Goal: Information Seeking & Learning: Learn about a topic

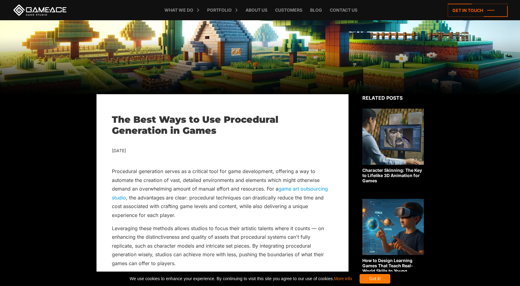
scroll to position [123, 0]
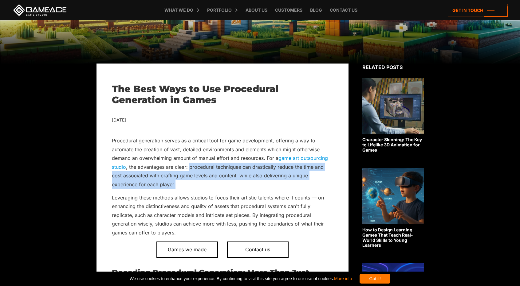
drag, startPoint x: 189, startPoint y: 168, endPoint x: 312, endPoint y: 182, distance: 123.6
click at [312, 182] on p "Procedural generation serves as a critical tool for game development, offering …" at bounding box center [222, 162] width 221 height 53
copy p "procedural techniques can drastically reduce the time and cost associated with …"
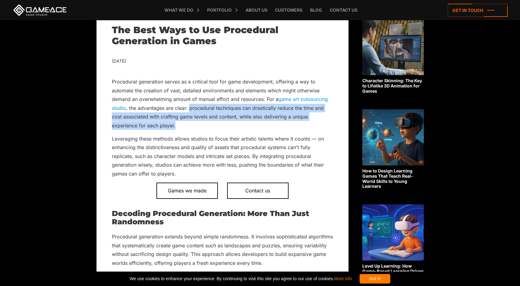
scroll to position [184, 0]
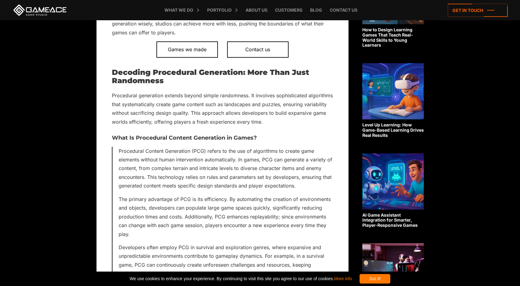
scroll to position [369, 0]
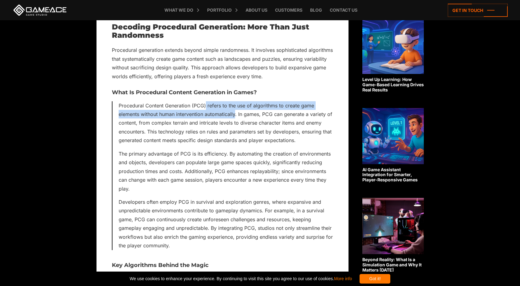
drag, startPoint x: 206, startPoint y: 106, endPoint x: 236, endPoint y: 114, distance: 31.7
click at [236, 114] on p "Procedural Content Generation (PCG) refers to the use of algorithms to create g…" at bounding box center [226, 123] width 214 height 44
copy p "refers to the use of algorithms to create game elements without human intervent…"
drag, startPoint x: 118, startPoint y: 105, endPoint x: 274, endPoint y: 122, distance: 156.9
click at [238, 115] on div "Procedural Content Generation (PCG) refers to the use of algorithms to create g…" at bounding box center [222, 175] width 221 height 149
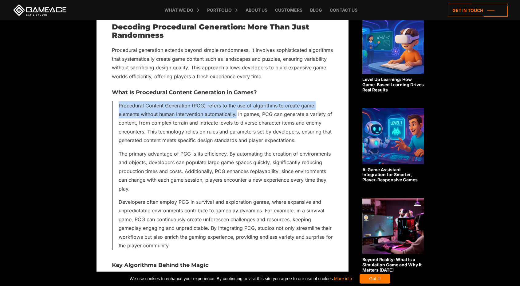
copy p "Procedural Content Generation (PCG) refers to the use of algorithms to create g…"
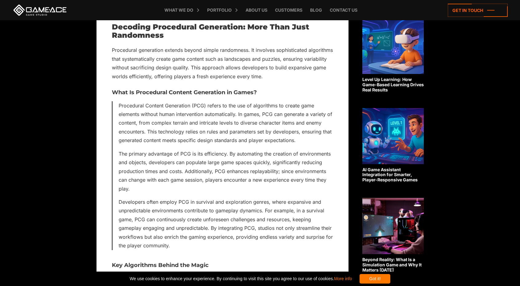
click at [285, 92] on h3 "What Is Procedural Content Generation in Games?" at bounding box center [222, 93] width 221 height 6
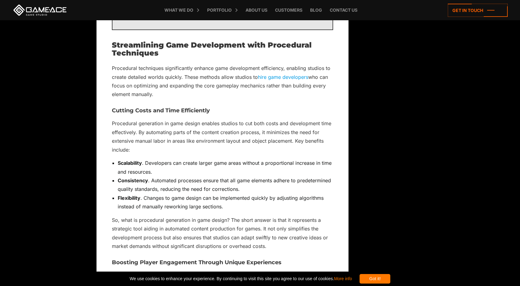
scroll to position [983, 0]
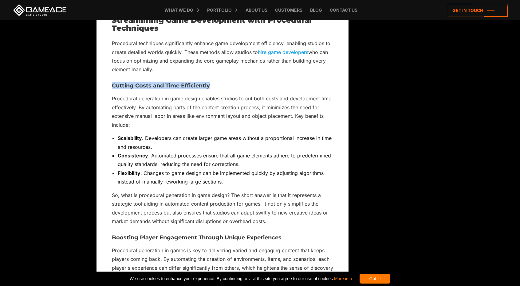
drag, startPoint x: 111, startPoint y: 75, endPoint x: 218, endPoint y: 77, distance: 107.2
copy h3 "Cutting Costs and Time Efficiently"
click at [137, 112] on p "Procedural generation in game design enables studios to cut both costs and deve…" at bounding box center [222, 111] width 221 height 35
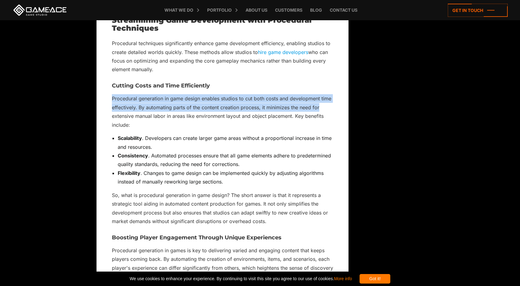
drag, startPoint x: 112, startPoint y: 90, endPoint x: 326, endPoint y: 96, distance: 213.9
click at [326, 96] on p "Procedural generation in game design enables studios to cut both costs and deve…" at bounding box center [222, 111] width 221 height 35
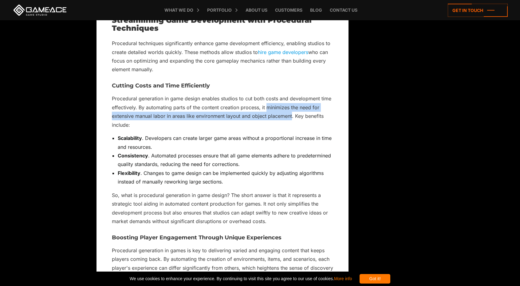
drag, startPoint x: 267, startPoint y: 100, endPoint x: 292, endPoint y: 112, distance: 27.3
click at [292, 112] on p "Procedural generation in game design enables studios to cut both costs and deve…" at bounding box center [222, 111] width 221 height 35
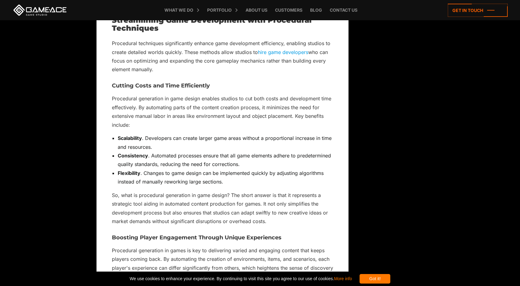
drag, startPoint x: 119, startPoint y: 128, endPoint x: 213, endPoint y: 124, distance: 94.7
click at [243, 116] on p "Procedural generation in game design enables studios to cut both costs and deve…" at bounding box center [222, 111] width 221 height 35
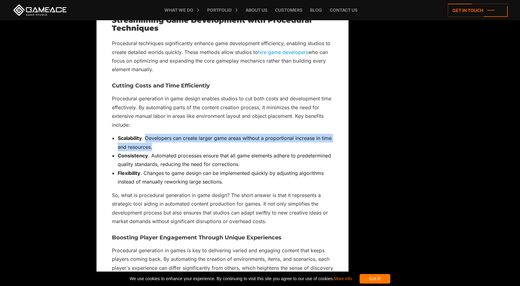
drag, startPoint x: 145, startPoint y: 130, endPoint x: 334, endPoint y: 136, distance: 188.7
copy li "Developers can create larger game areas without a proportional increase in time…"
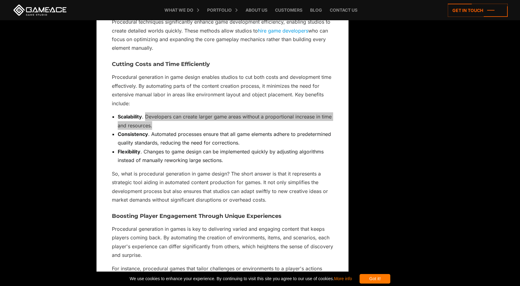
scroll to position [1014, 0]
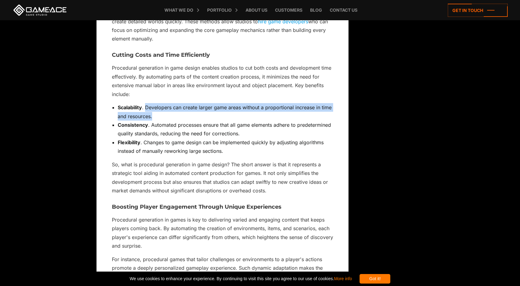
click at [233, 124] on li "Consistency . Automated processes ensure that all game elements adhere to prede…" at bounding box center [225, 130] width 215 height 18
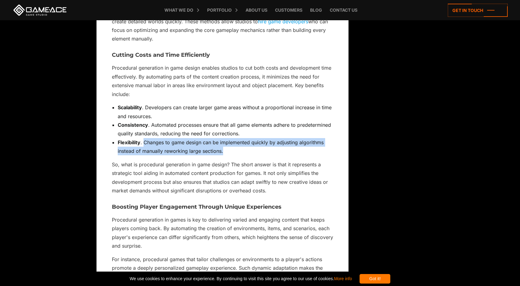
drag, startPoint x: 144, startPoint y: 134, endPoint x: 318, endPoint y: 144, distance: 173.5
click at [318, 144] on li "Flexibility . Changes to game design can be implemented quickly by adjusting al…" at bounding box center [225, 147] width 215 height 18
copy li "Changes to game design can be implemented quickly by adjusting algorithms inste…"
click at [330, 108] on li "Scalability . Developers can create larger game areas without a proportional in…" at bounding box center [225, 112] width 215 height 18
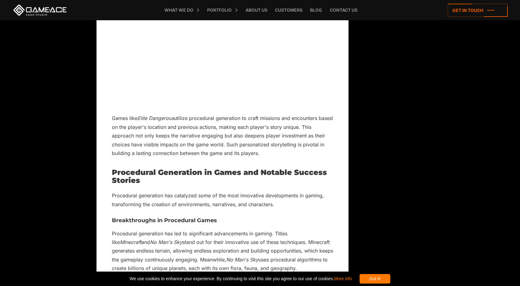
scroll to position [1904, 0]
